Goal: Task Accomplishment & Management: Manage account settings

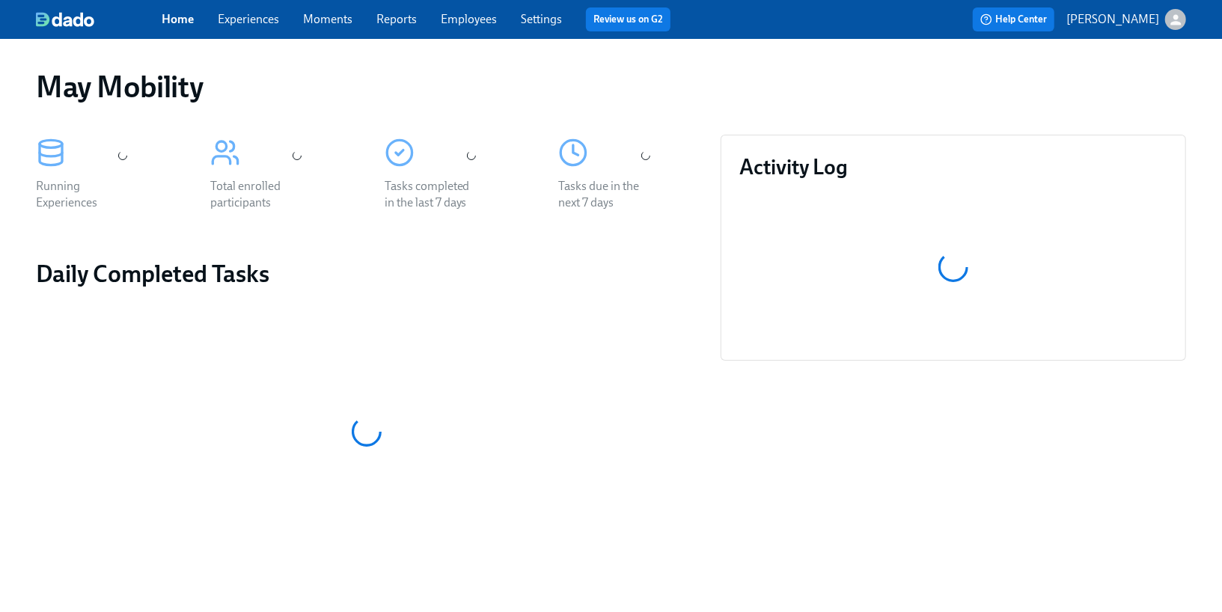
click at [444, 17] on link "Employees" at bounding box center [469, 19] width 56 height 14
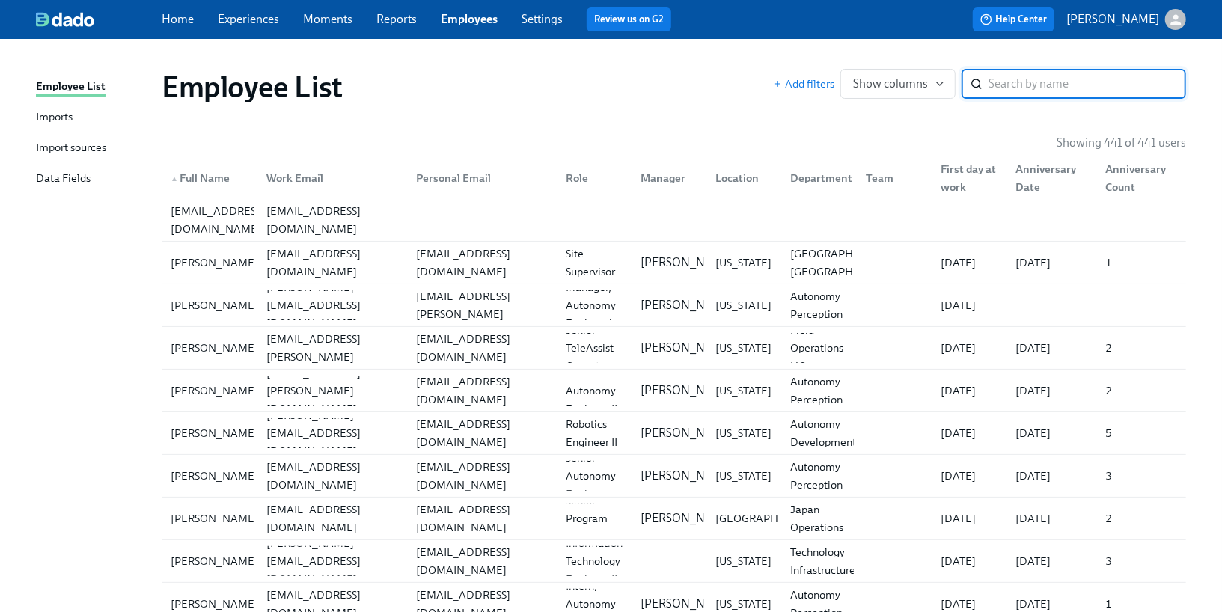
click at [56, 123] on div "Imports" at bounding box center [54, 118] width 37 height 19
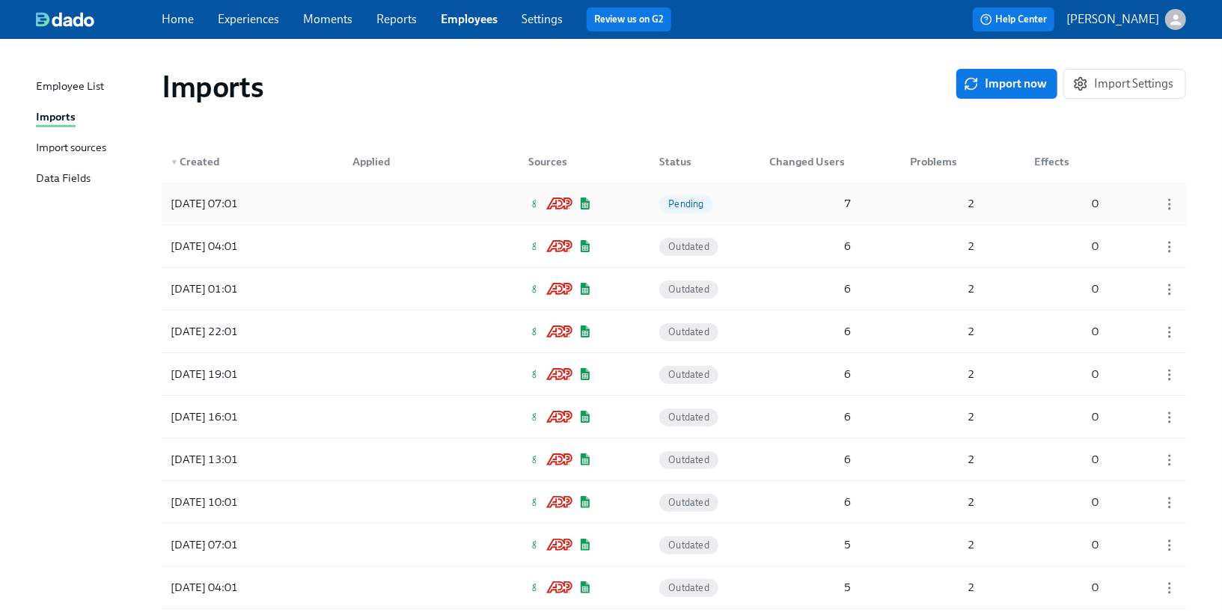
click at [345, 195] on div at bounding box center [408, 204] width 135 height 30
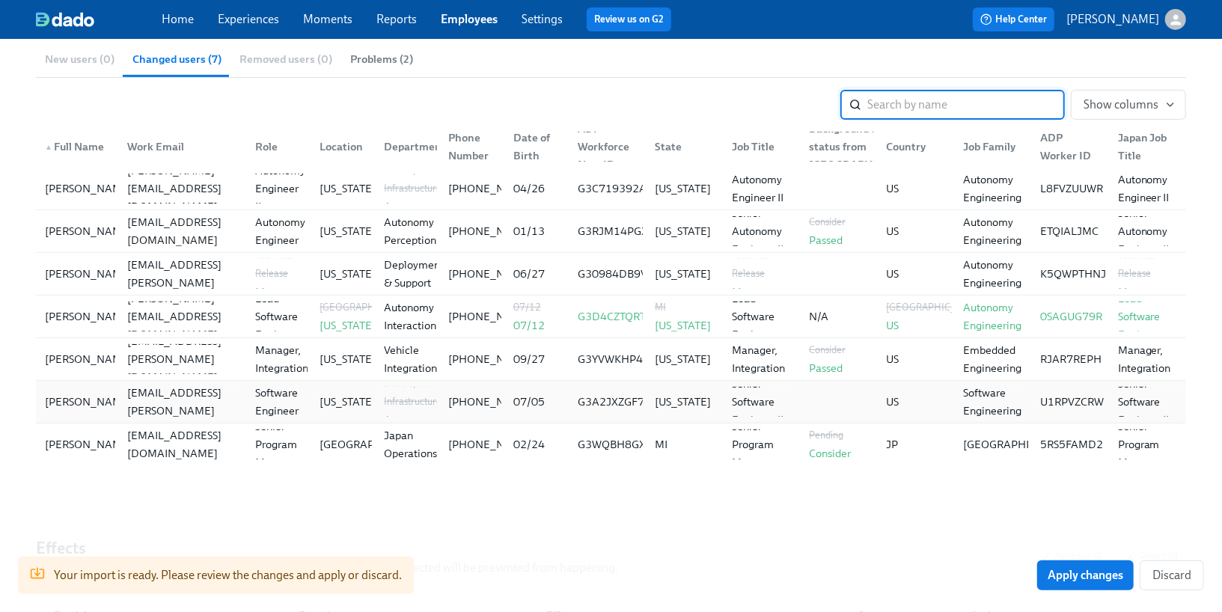
scroll to position [211, 0]
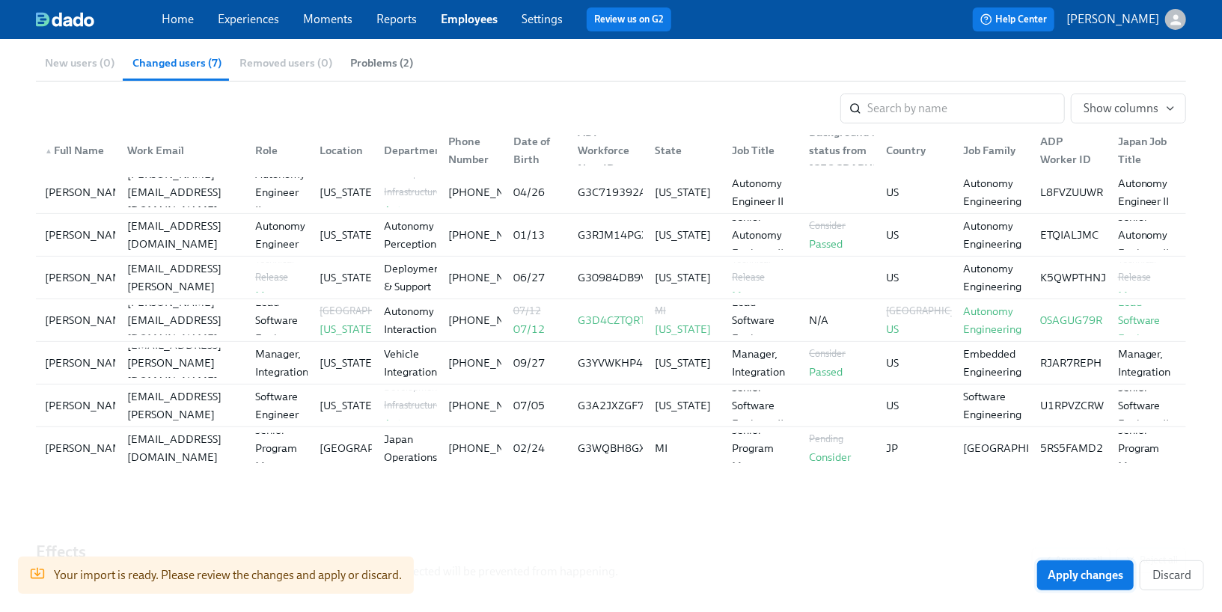
click at [1059, 577] on span "Apply changes" at bounding box center [1086, 575] width 76 height 15
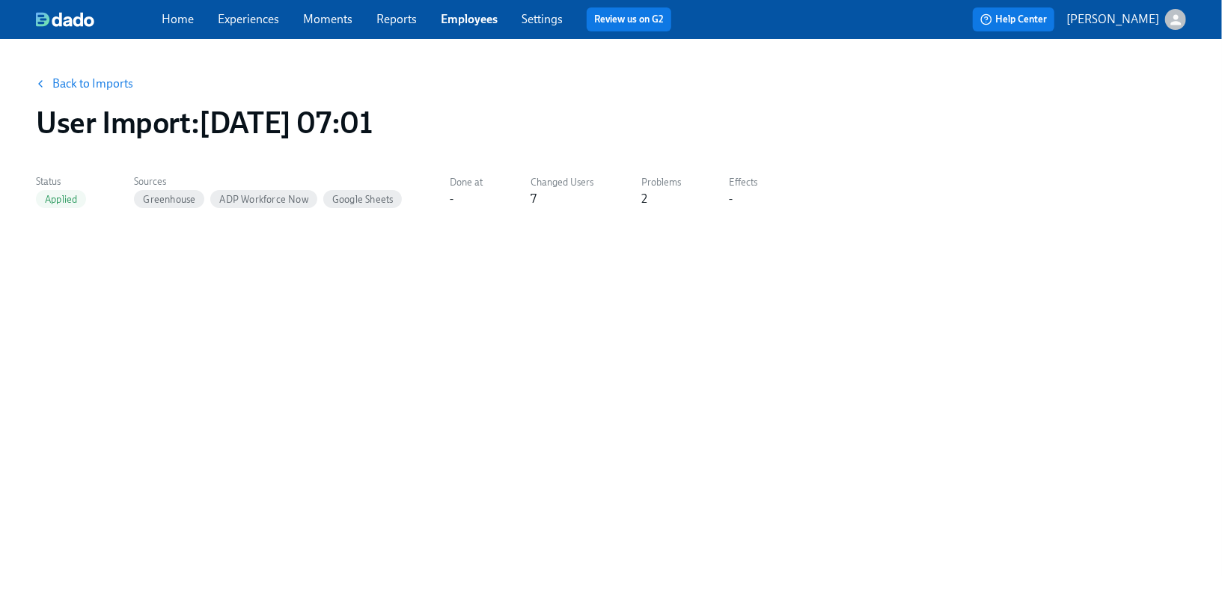
scroll to position [0, 0]
